Goal: Task Accomplishment & Management: Use online tool/utility

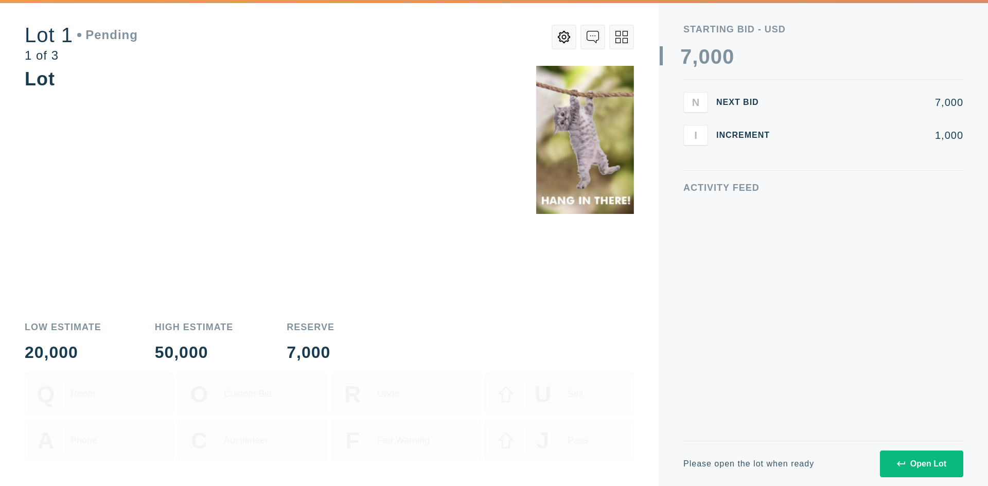
click at [930, 468] on div "Open Lot" at bounding box center [921, 464] width 49 height 9
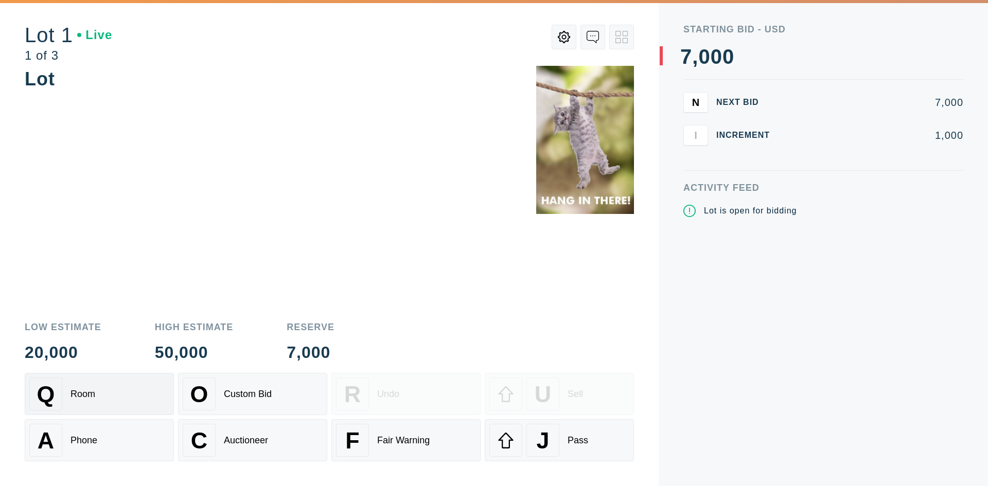
click at [90, 392] on div "Room" at bounding box center [83, 394] width 25 height 11
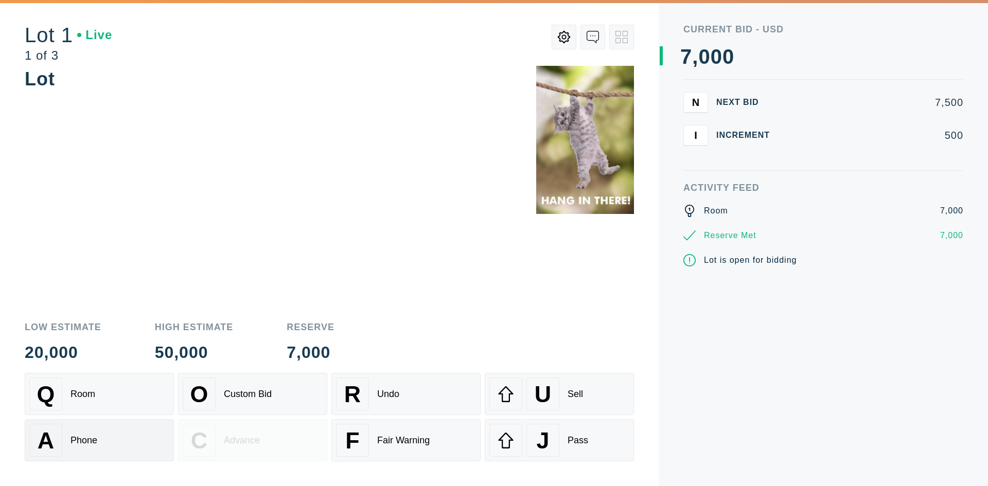
click at [94, 435] on div "Phone" at bounding box center [84, 440] width 27 height 11
click at [271, 405] on div "O Custom Bid" at bounding box center [253, 394] width 140 height 33
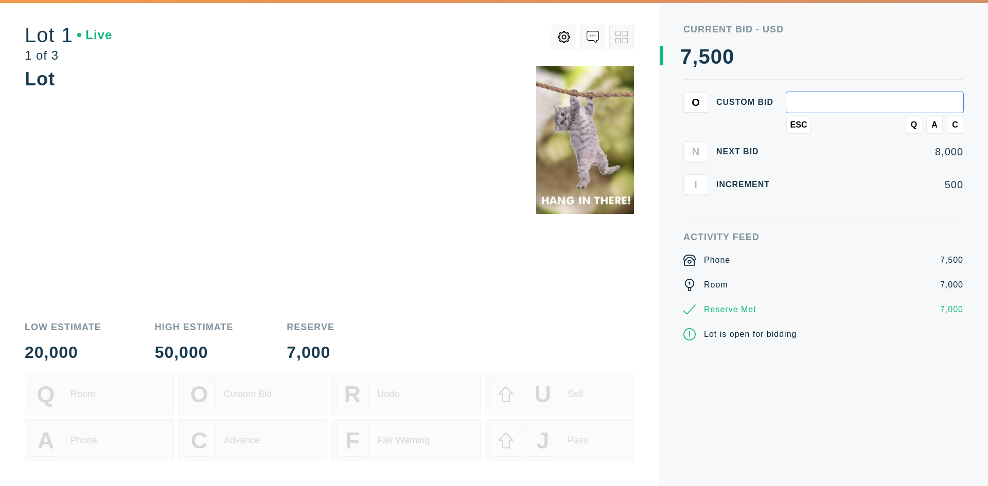
click at [838, 94] on input "text" at bounding box center [874, 102] width 177 height 21
type input "8,200"
click at [935, 129] on span "A" at bounding box center [935, 124] width 6 height 9
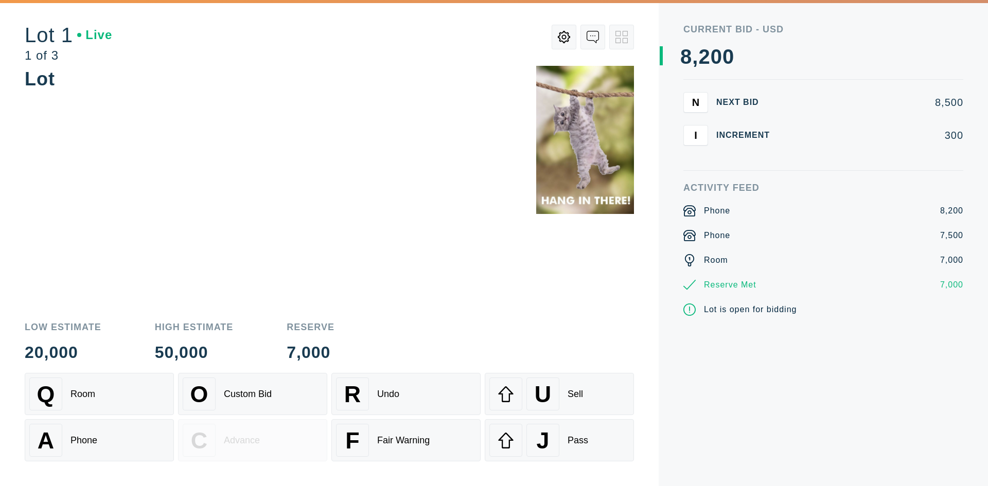
click at [418, 354] on div "Low Estimate 20,000 High Estimate 50,000 Reserve 7,000" at bounding box center [329, 342] width 609 height 38
click at [417, 306] on div "Lot" at bounding box center [329, 188] width 609 height 244
click at [395, 392] on div "Undo" at bounding box center [388, 394] width 22 height 11
click at [339, 257] on div "Lot" at bounding box center [329, 188] width 609 height 244
click at [413, 435] on div "Fair Warning" at bounding box center [403, 440] width 53 height 11
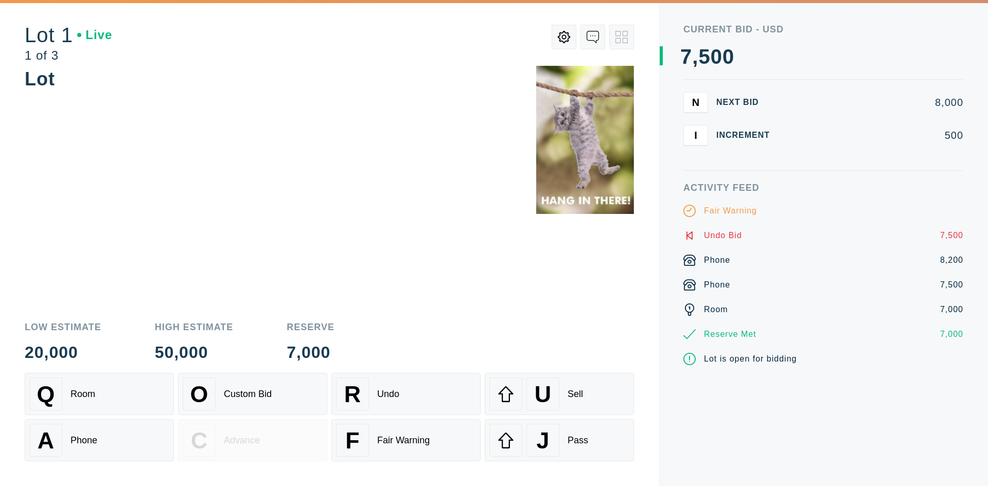
click at [512, 304] on div "Lot" at bounding box center [329, 188] width 609 height 244
click at [554, 401] on div "U" at bounding box center [543, 394] width 33 height 33
